Goal: Information Seeking & Learning: Understand process/instructions

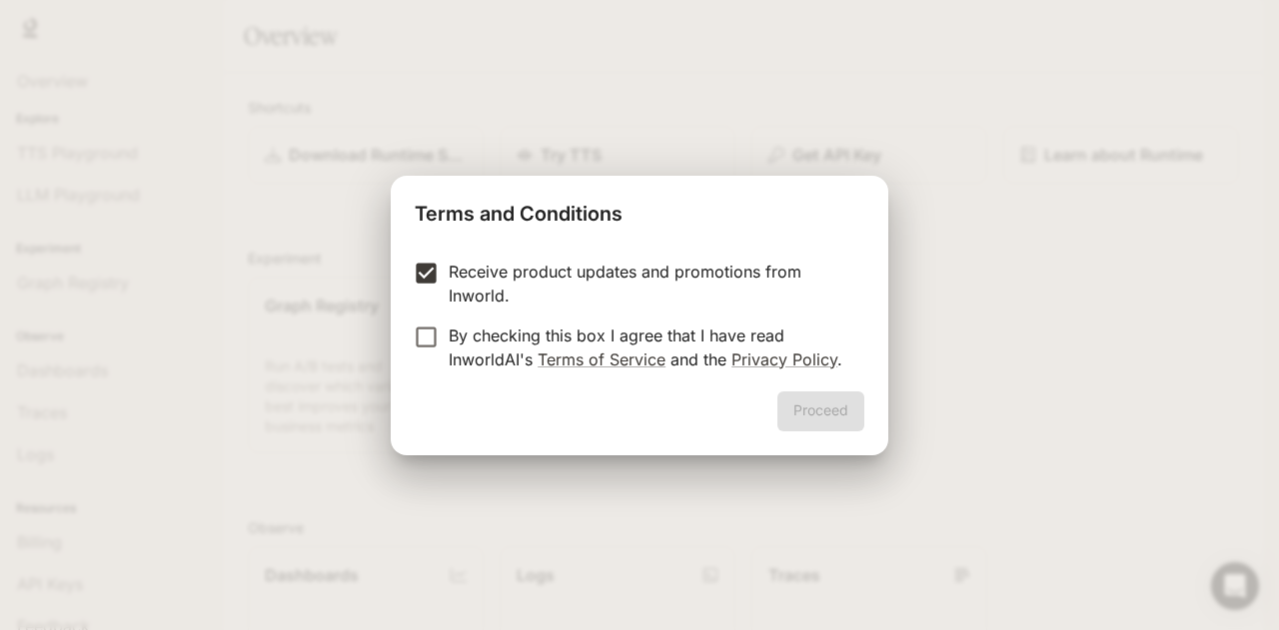
click at [417, 351] on label "By checking this box I agree that I have read InworldAI's Terms of Service and …" at bounding box center [626, 348] width 444 height 48
click at [811, 405] on button "Proceed" at bounding box center [820, 412] width 87 height 40
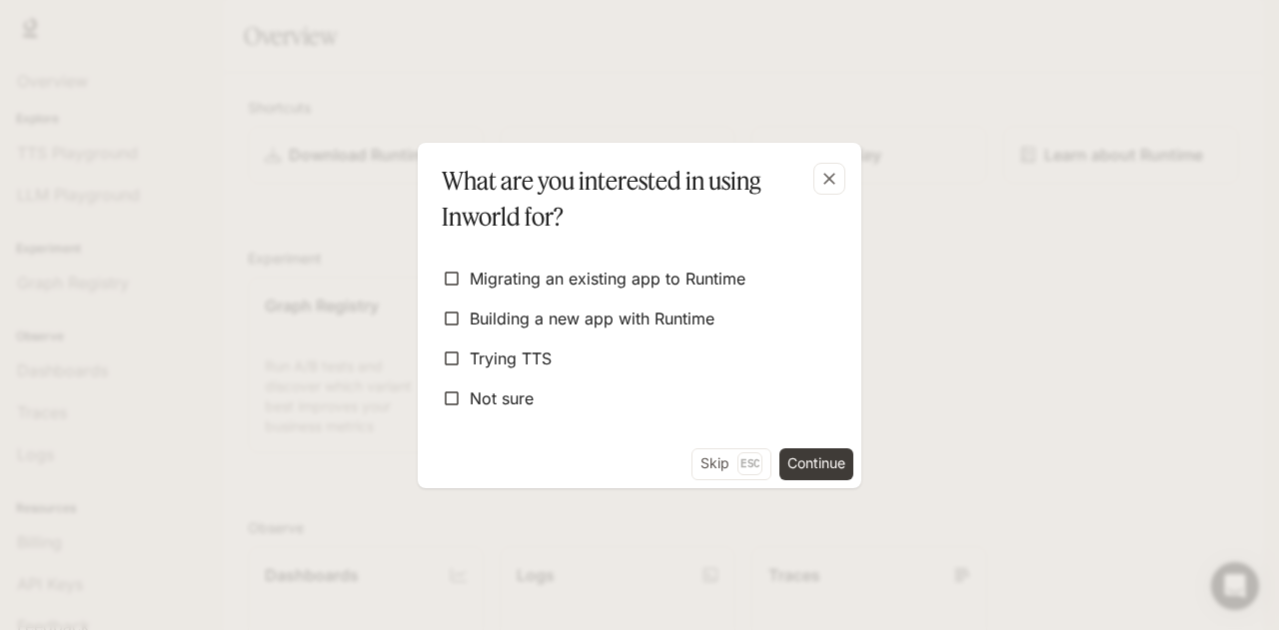
click at [653, 419] on form "Migrating an existing app to Runtime Building a new app with Runtime Trying TTS…" at bounding box center [640, 339] width 412 height 204
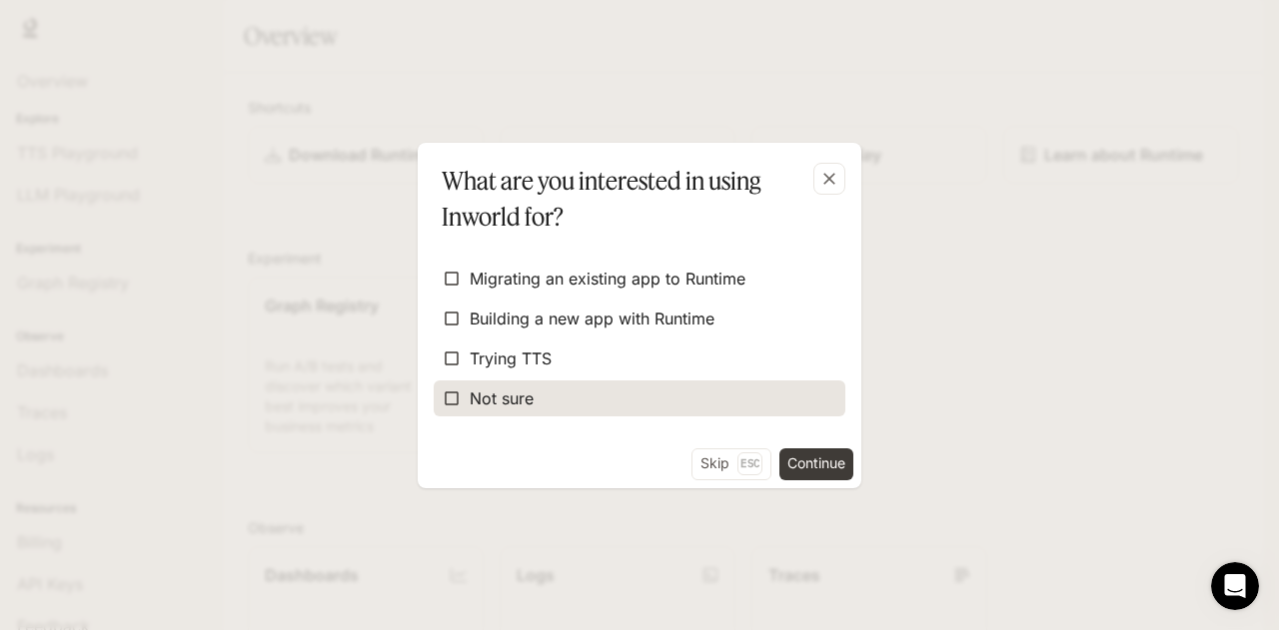
click at [613, 393] on label "Not sure" at bounding box center [640, 399] width 412 height 36
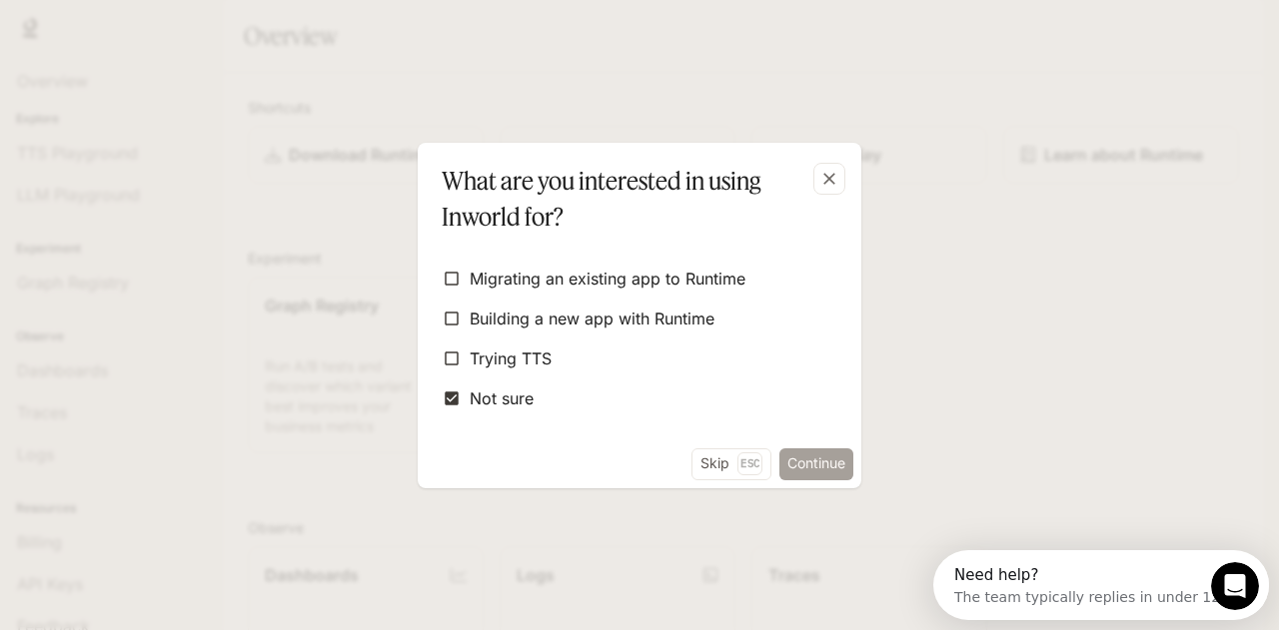
click at [795, 466] on button "Continue" at bounding box center [816, 464] width 74 height 32
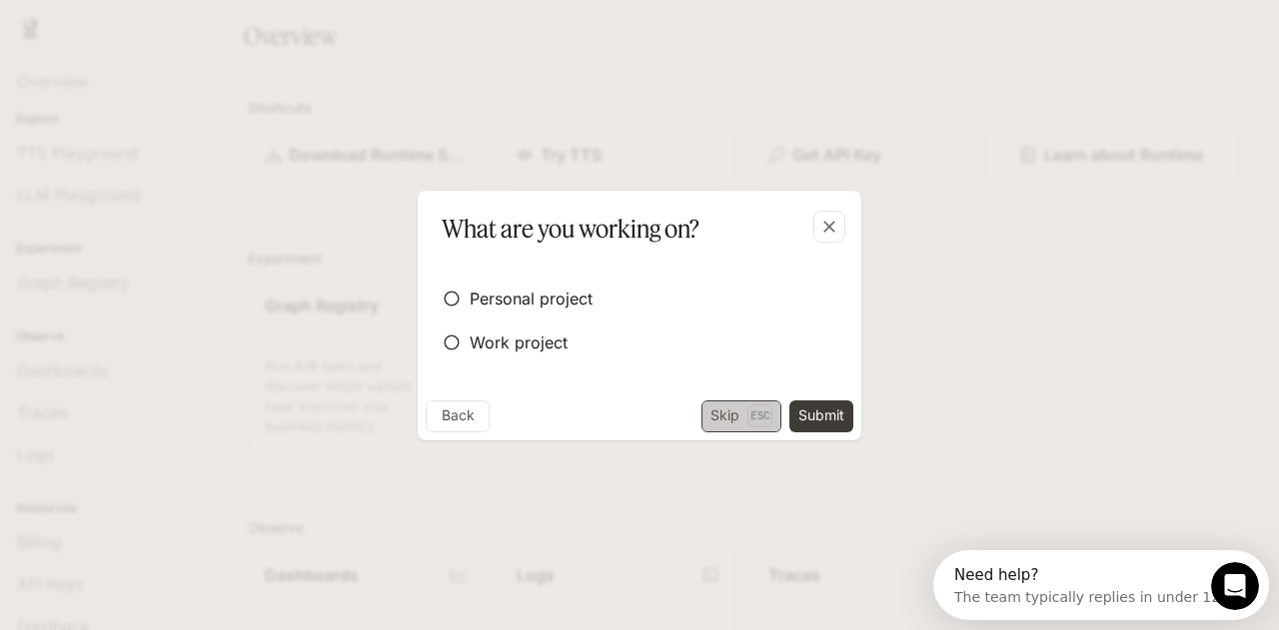
click at [714, 421] on button "Skip Esc" at bounding box center [741, 417] width 80 height 32
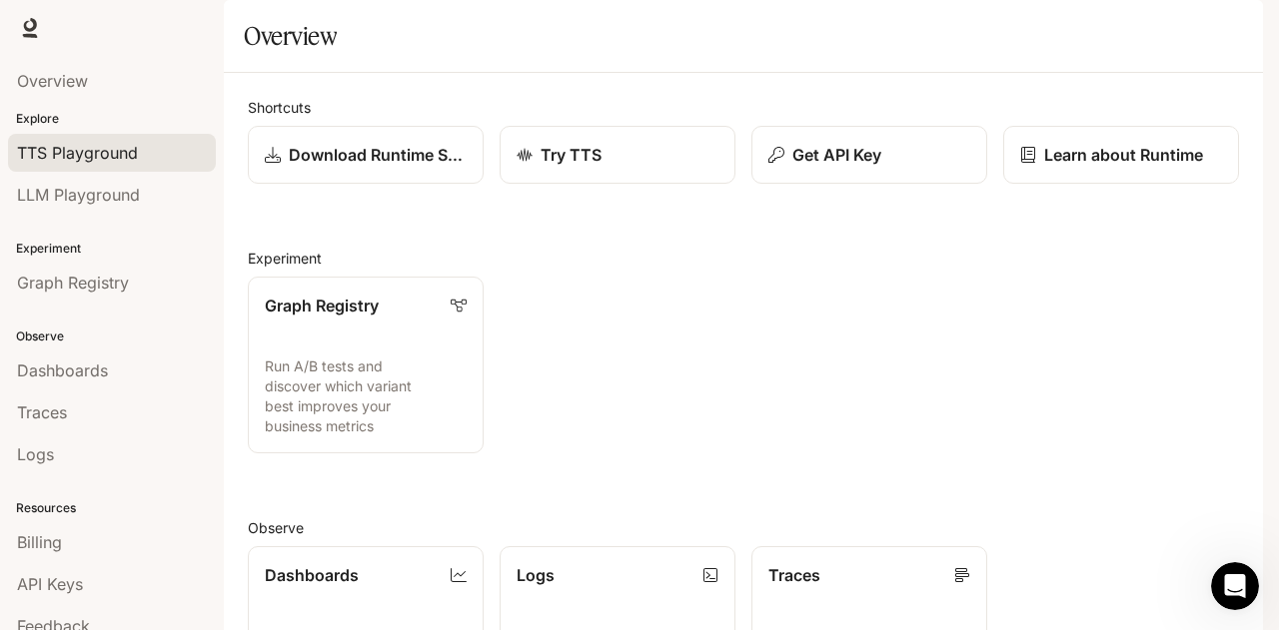
click at [98, 165] on link "TTS Playground" at bounding box center [112, 153] width 208 height 38
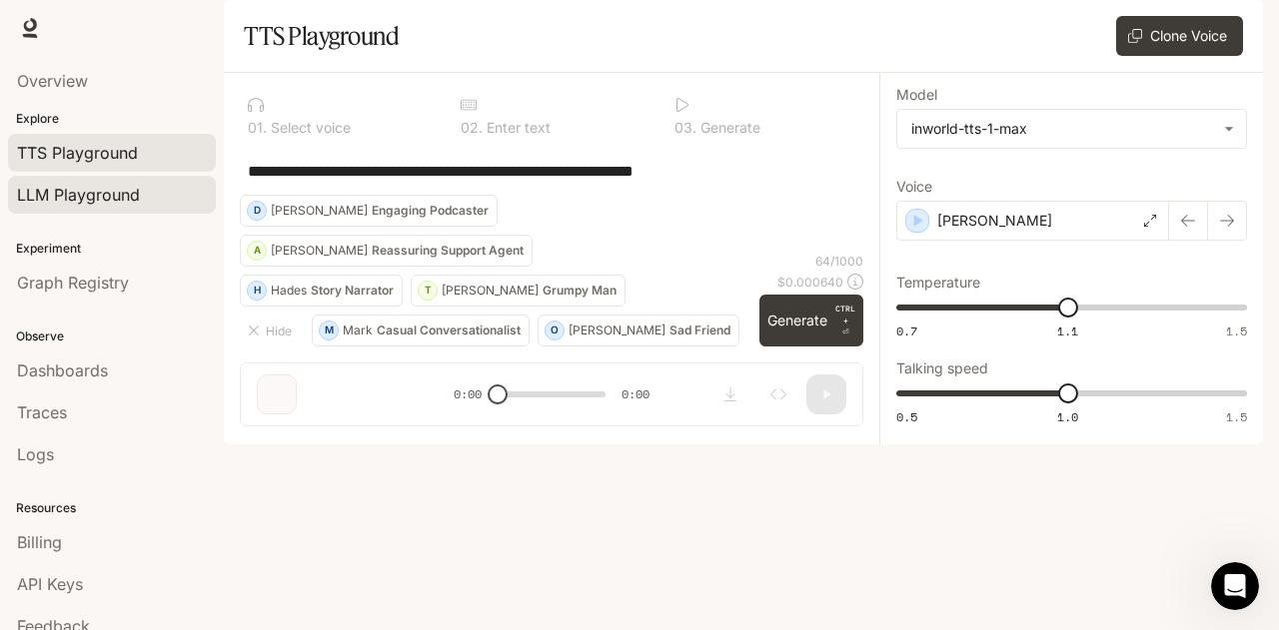
click at [71, 186] on span "LLM Playground" at bounding box center [78, 195] width 123 height 24
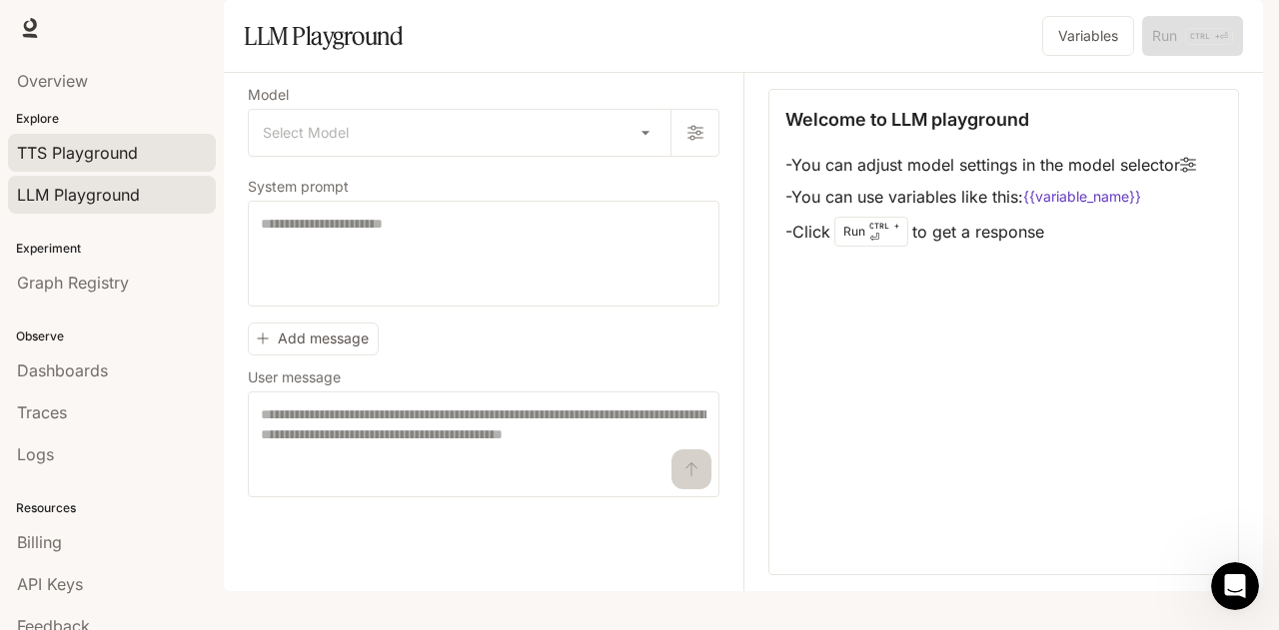
click at [117, 150] on span "TTS Playground" at bounding box center [77, 153] width 121 height 24
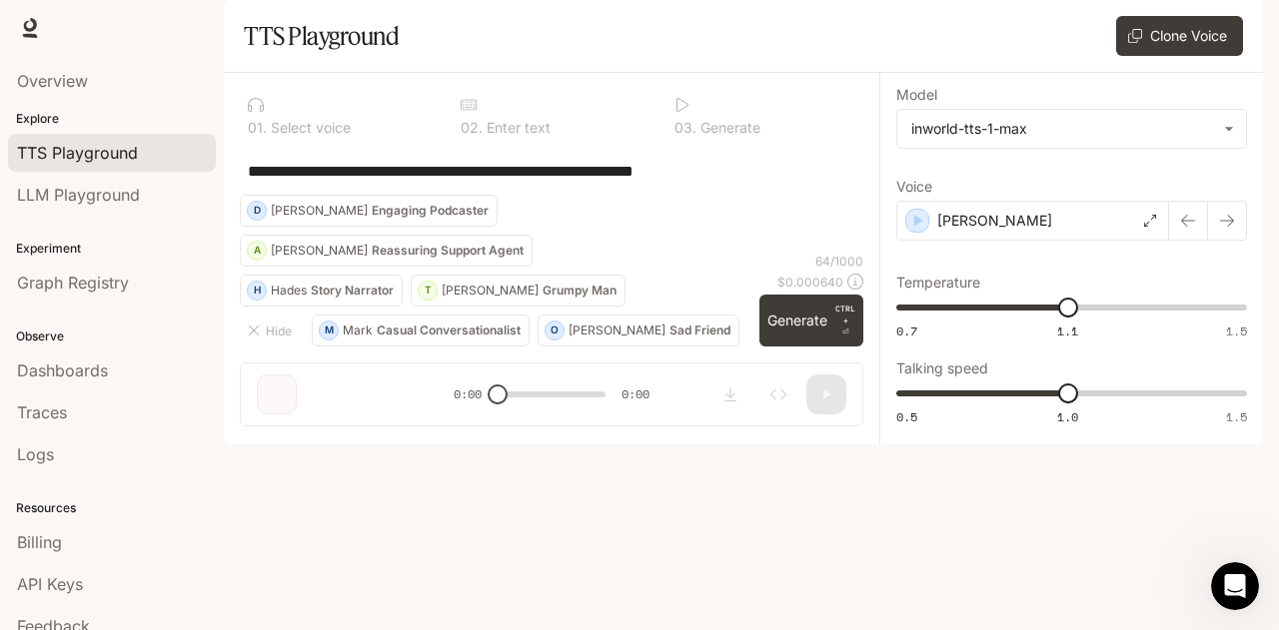
scroll to position [54, 0]
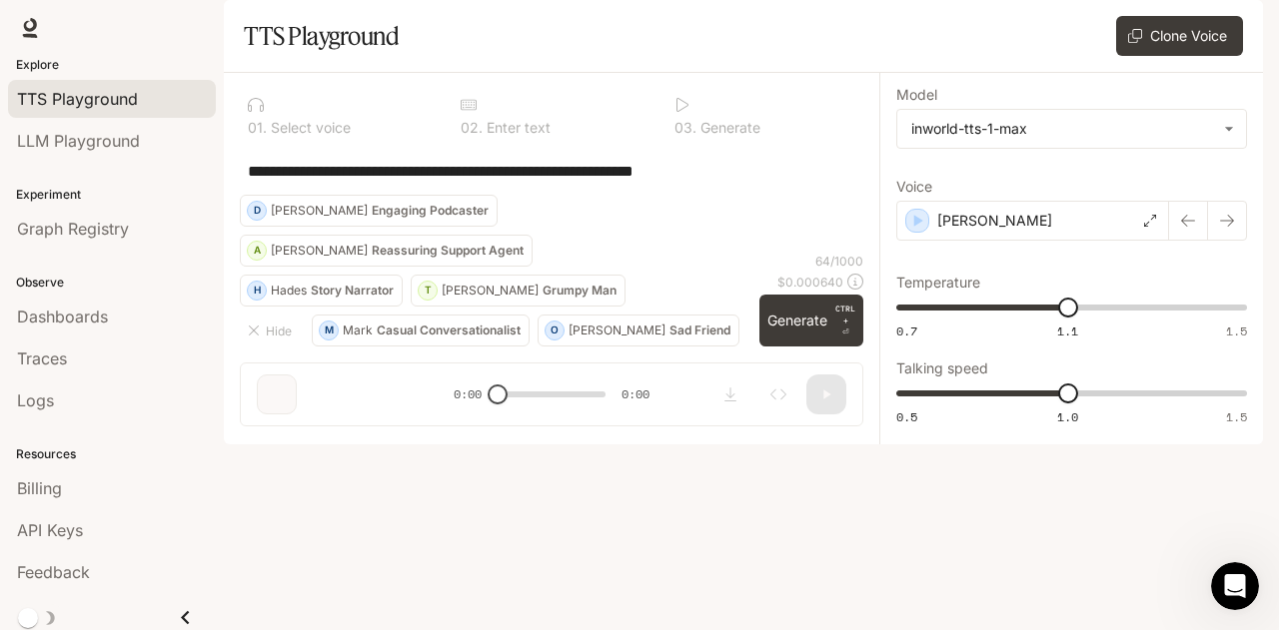
click at [163, 603] on button "Close drawer" at bounding box center [185, 617] width 45 height 41
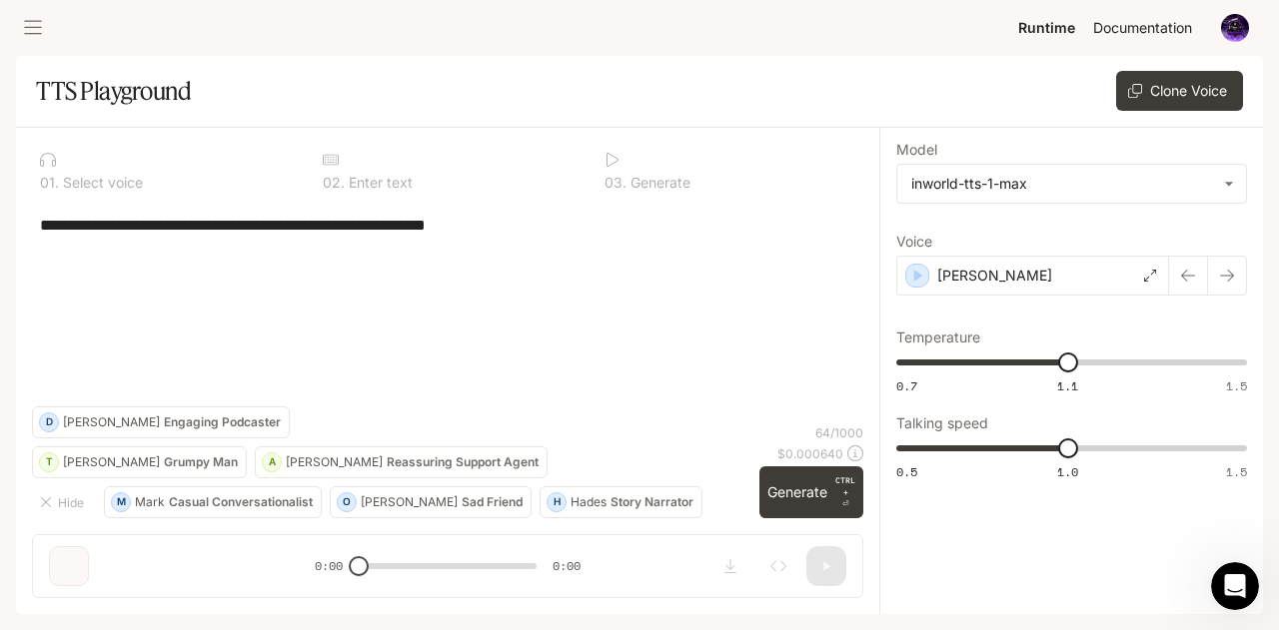
click at [1175, 28] on span "Documentation" at bounding box center [1142, 28] width 99 height 25
